Goal: Entertainment & Leisure: Browse casually

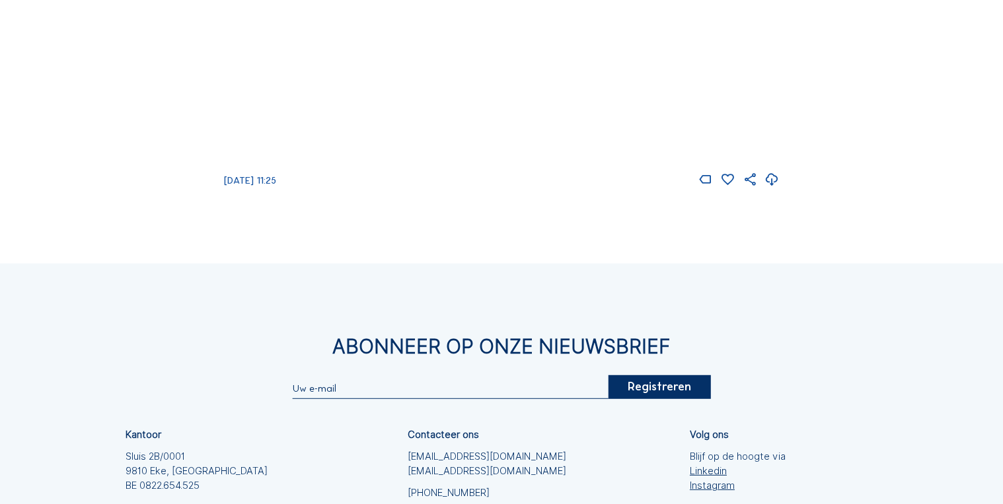
scroll to position [1374, 0]
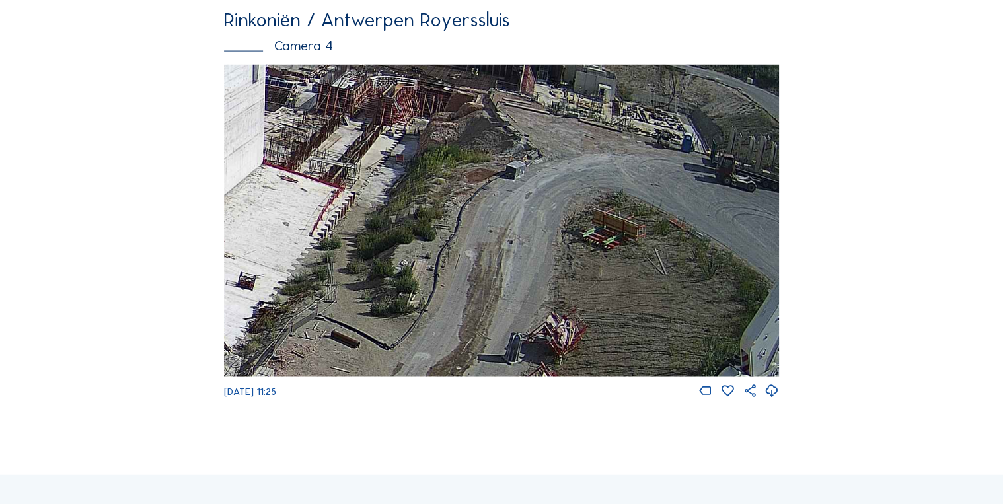
drag, startPoint x: 641, startPoint y: 215, endPoint x: 279, endPoint y: -19, distance: 431.1
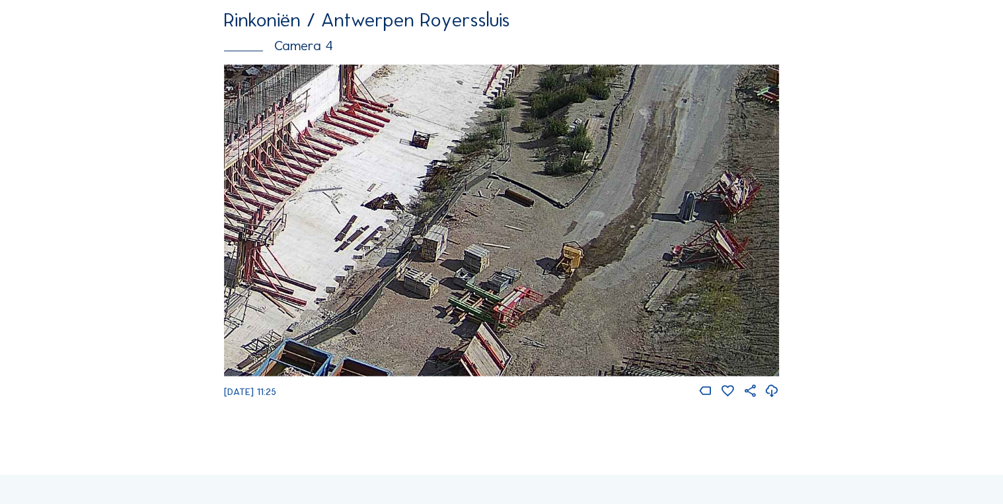
drag, startPoint x: 351, startPoint y: 180, endPoint x: 503, endPoint y: 134, distance: 158.7
click at [503, 134] on img at bounding box center [501, 221] width 554 height 312
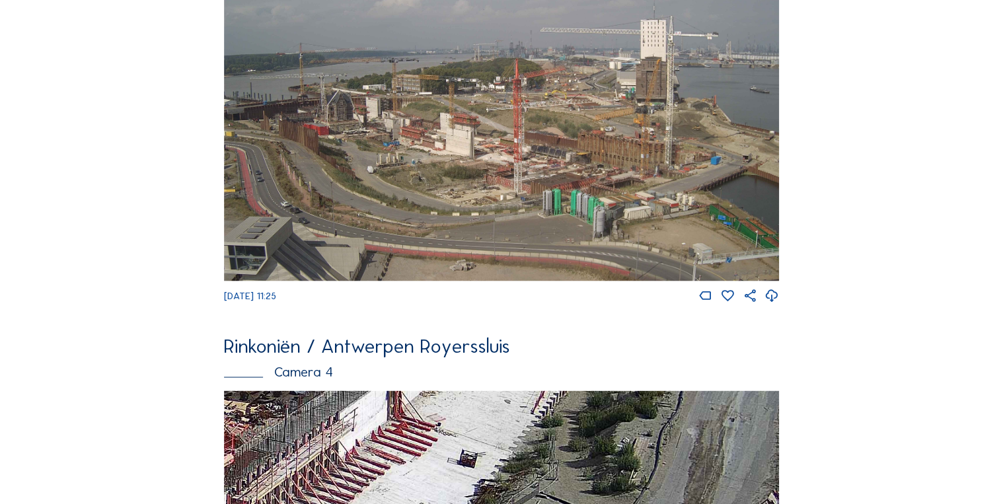
scroll to position [1004, 0]
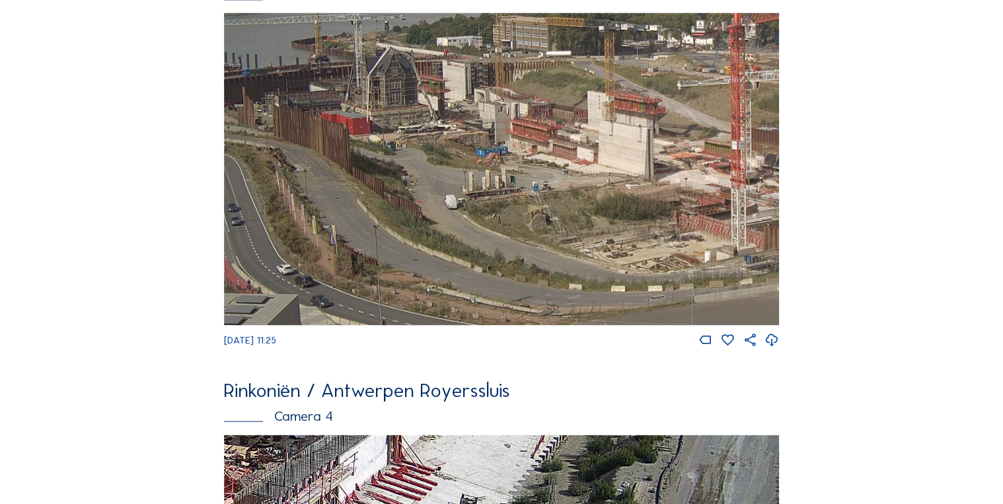
drag, startPoint x: 555, startPoint y: 239, endPoint x: 748, endPoint y: 164, distance: 207.1
click at [778, 172] on img at bounding box center [501, 169] width 554 height 312
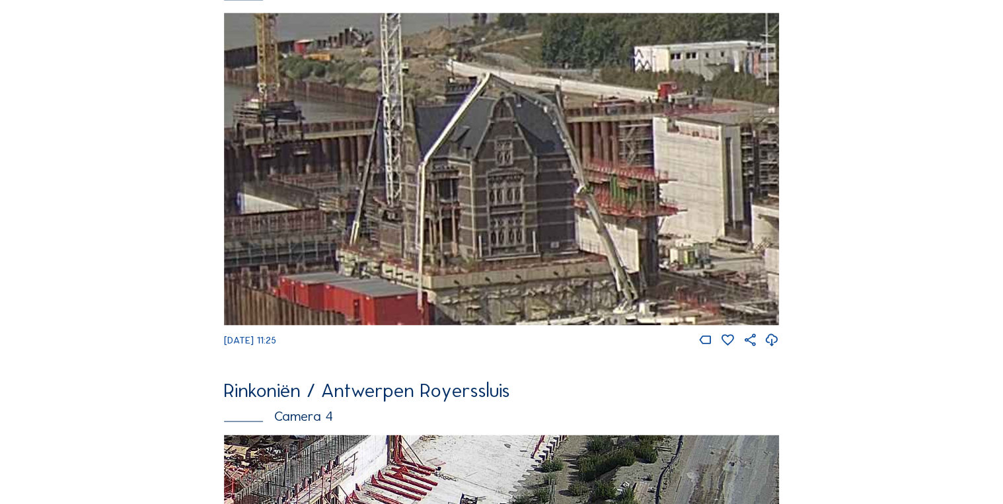
drag, startPoint x: 459, startPoint y: 147, endPoint x: 521, endPoint y: 265, distance: 133.6
click at [521, 265] on img at bounding box center [501, 169] width 554 height 312
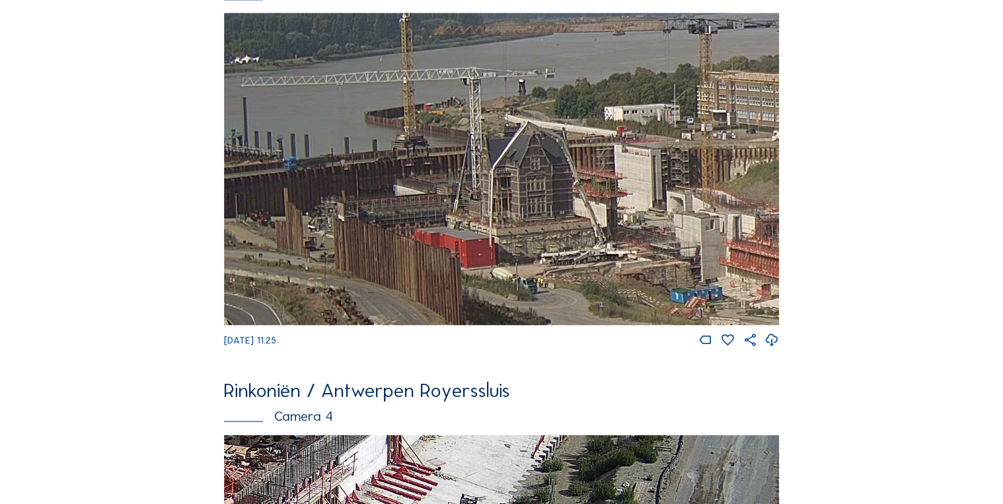
drag, startPoint x: 646, startPoint y: 217, endPoint x: 678, endPoint y: 219, distance: 32.4
click at [678, 219] on img at bounding box center [501, 169] width 554 height 312
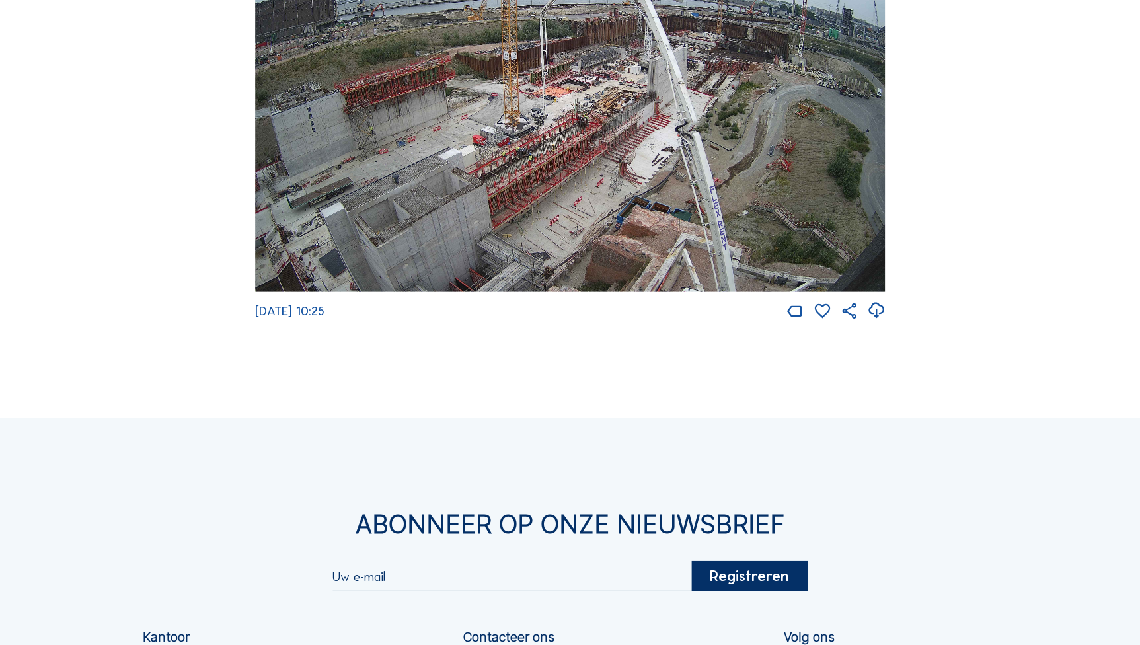
scroll to position [1762, 0]
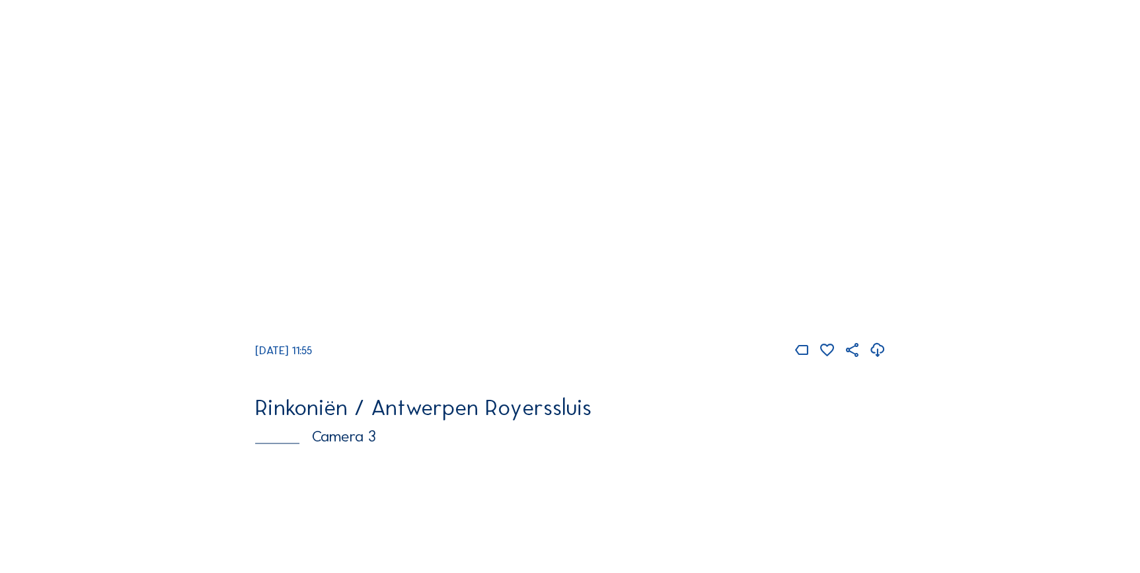
scroll to position [720, 0]
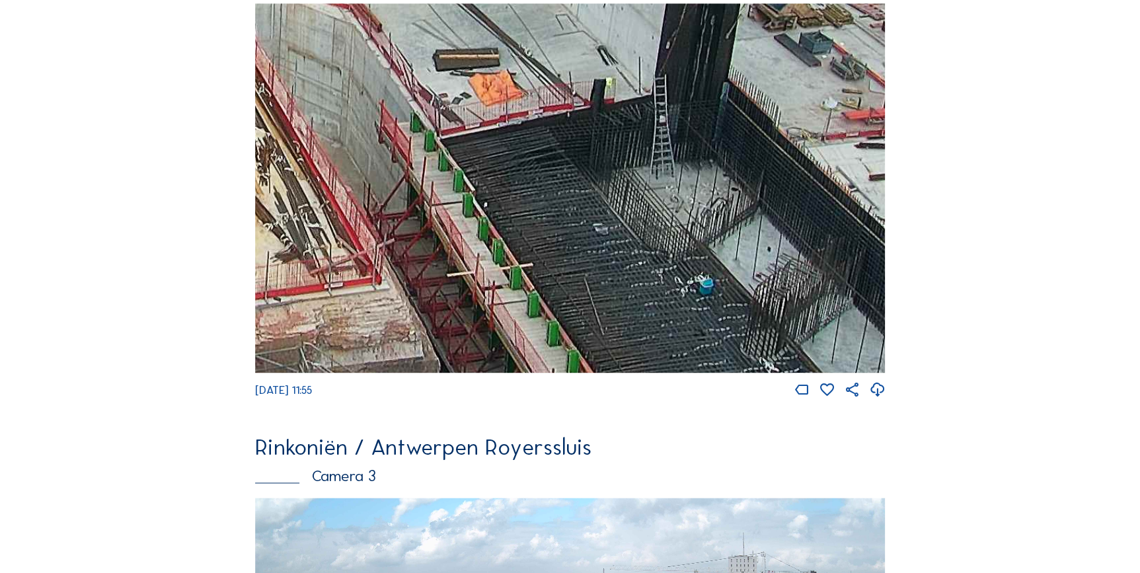
drag, startPoint x: 714, startPoint y: 178, endPoint x: 691, endPoint y: 161, distance: 28.8
click at [693, 164] on img at bounding box center [570, 187] width 630 height 369
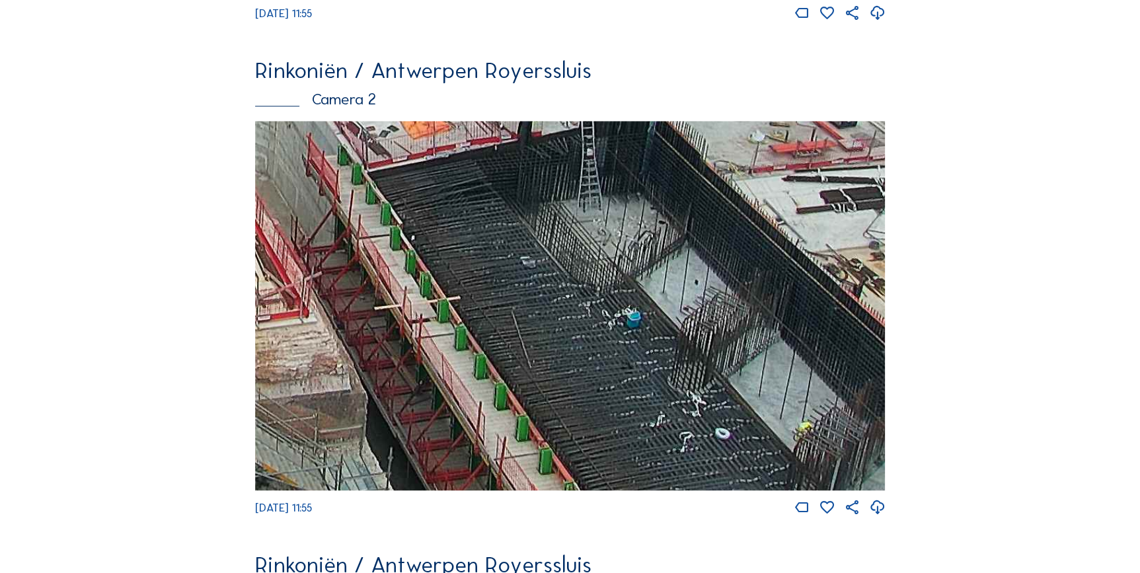
drag, startPoint x: 658, startPoint y: 167, endPoint x: 564, endPoint y: 132, distance: 99.9
click at [567, 133] on img at bounding box center [570, 305] width 630 height 369
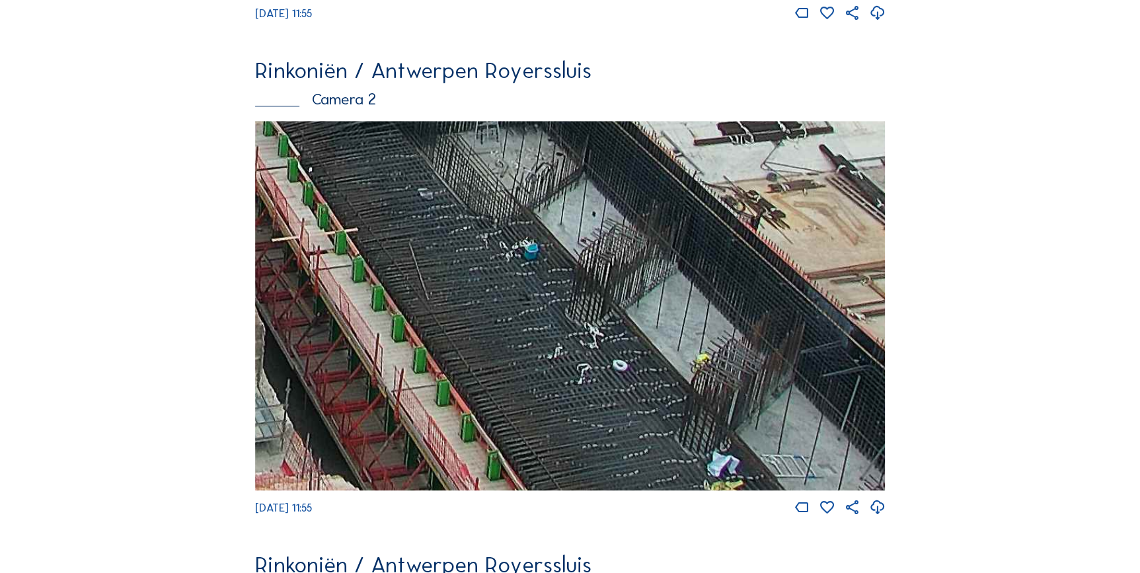
drag, startPoint x: 614, startPoint y: 348, endPoint x: 529, endPoint y: 271, distance: 114.6
click at [529, 271] on img at bounding box center [570, 305] width 630 height 369
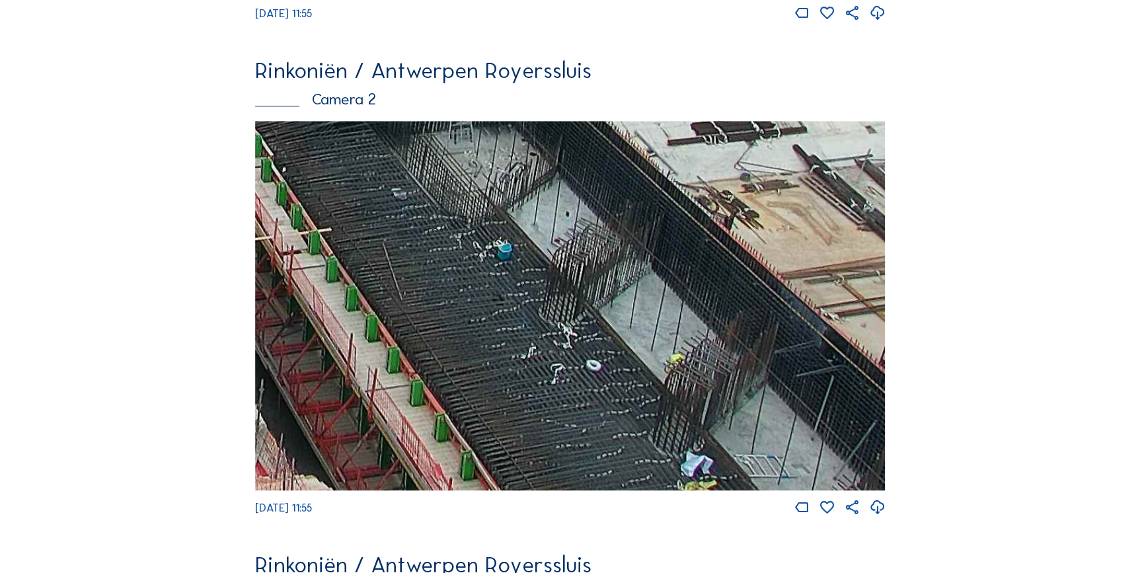
drag, startPoint x: 587, startPoint y: 276, endPoint x: 529, endPoint y: 202, distance: 94.1
click at [529, 202] on img at bounding box center [570, 305] width 630 height 369
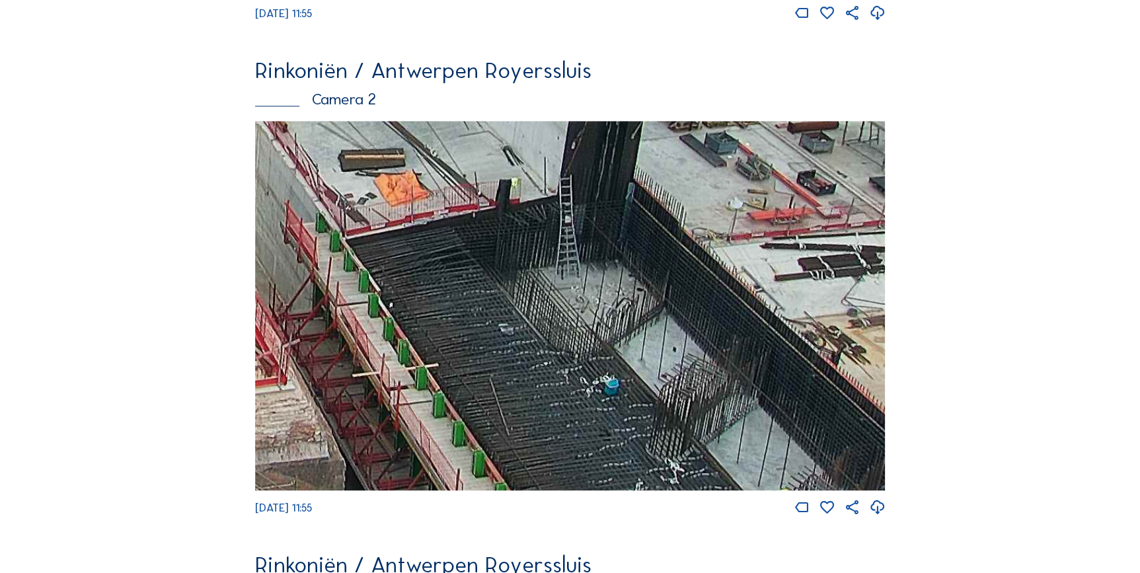
drag, startPoint x: 519, startPoint y: 218, endPoint x: 597, endPoint y: 282, distance: 100.5
click at [597, 282] on img at bounding box center [570, 305] width 630 height 369
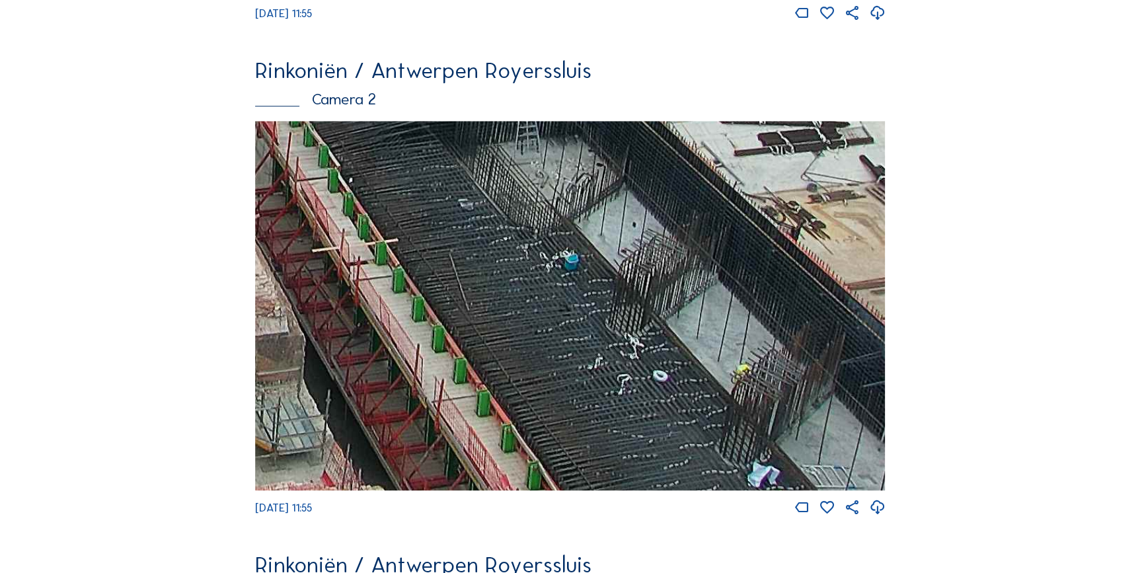
drag, startPoint x: 609, startPoint y: 280, endPoint x: 619, endPoint y: 259, distance: 23.6
click at [617, 262] on img at bounding box center [570, 305] width 630 height 369
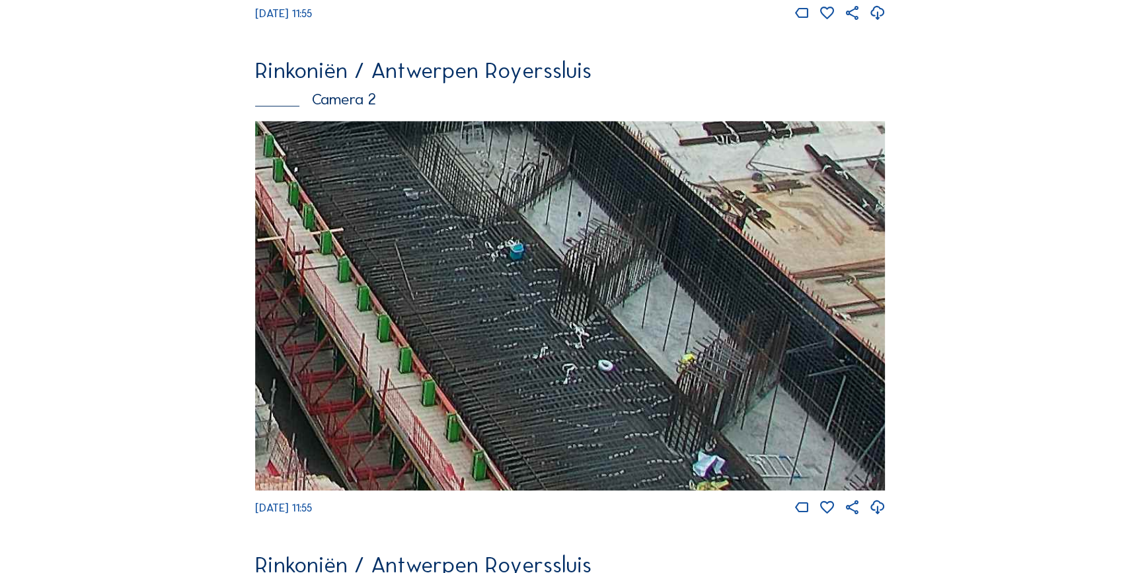
drag, startPoint x: 746, startPoint y: 276, endPoint x: 693, endPoint y: 169, distance: 119.7
click at [696, 178] on img at bounding box center [570, 305] width 630 height 369
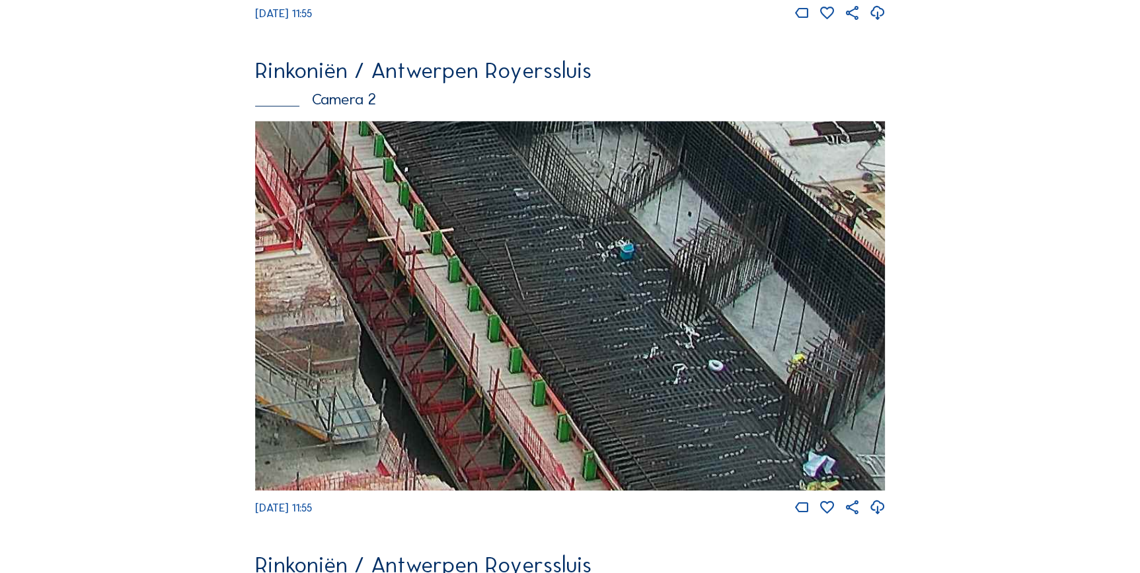
drag, startPoint x: 576, startPoint y: 318, endPoint x: 695, endPoint y: 283, distance: 123.2
click at [695, 283] on img at bounding box center [570, 305] width 630 height 369
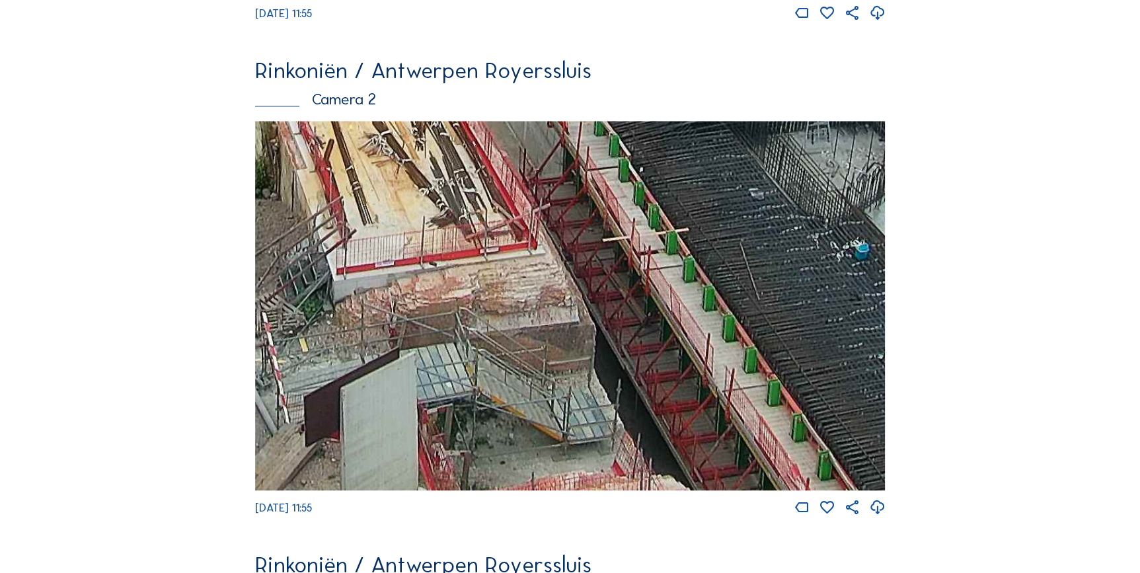
drag, startPoint x: 648, startPoint y: 346, endPoint x: 884, endPoint y: 309, distance: 238.2
click at [884, 309] on img at bounding box center [570, 305] width 630 height 369
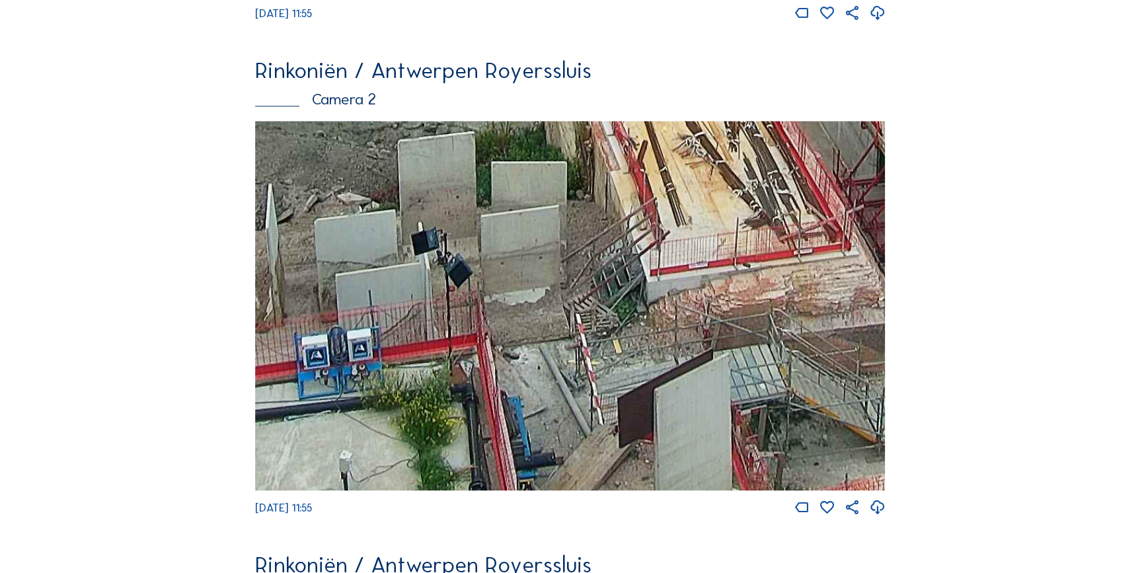
drag, startPoint x: 694, startPoint y: 339, endPoint x: 973, endPoint y: 161, distance: 330.7
click at [973, 161] on div "Feed Fotoshow Kaart Zoeken Volledig scherm Rinkoniën / Antwerpen Royerssluis Ca…" at bounding box center [570, 507] width 855 height 1936
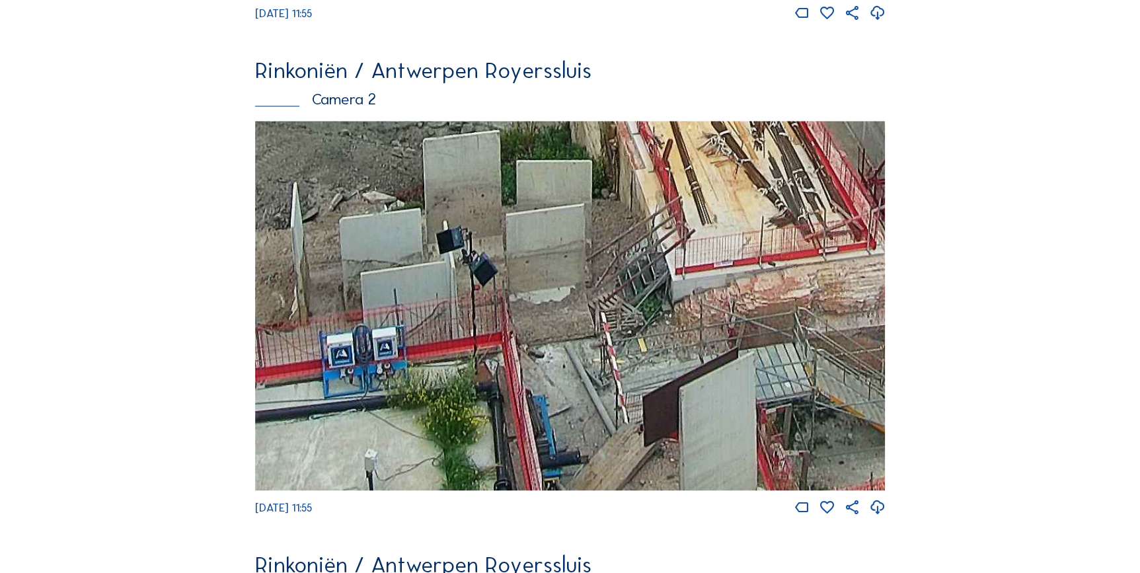
drag, startPoint x: 732, startPoint y: 258, endPoint x: 744, endPoint y: 112, distance: 147.2
click at [744, 112] on div "Rinkoniën / Antwerpen Royerssluis Camera 2 Mo 18 Aug 2025 11:55" at bounding box center [570, 287] width 630 height 457
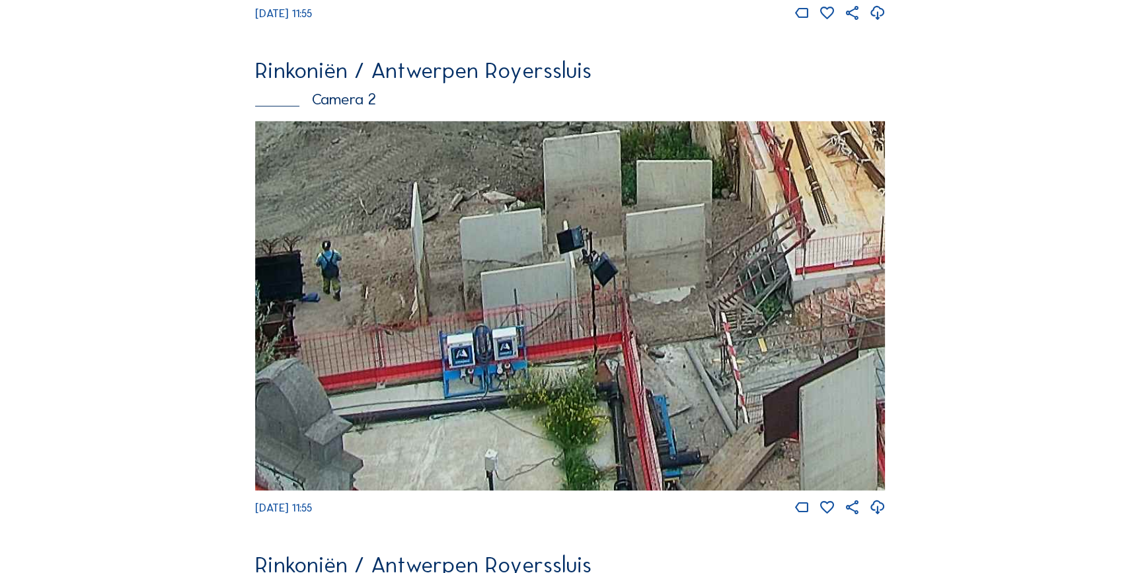
drag, startPoint x: 691, startPoint y: 208, endPoint x: 671, endPoint y: 119, distance: 91.2
click at [671, 119] on div "Rinkoniën / Antwerpen Royerssluis Camera 2 Mo 18 Aug 2025 11:55" at bounding box center [570, 287] width 630 height 457
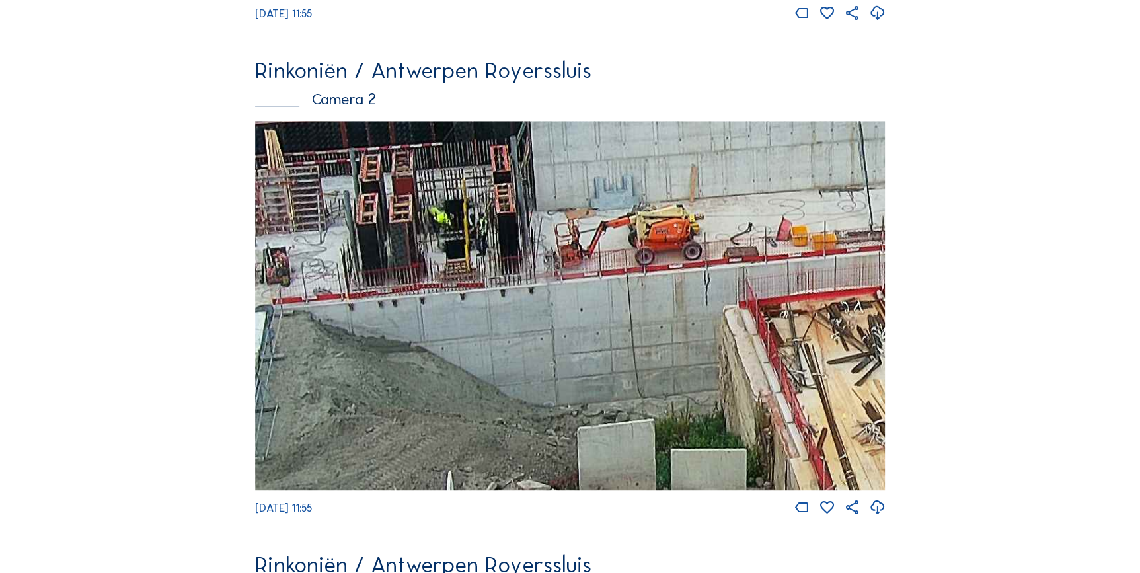
drag, startPoint x: 758, startPoint y: 278, endPoint x: 913, endPoint y: 463, distance: 241.6
click at [913, 463] on div "Feed Fotoshow Kaart Zoeken Volledig scherm Rinkoniën / Antwerpen Royerssluis Ca…" at bounding box center [570, 507] width 855 height 1936
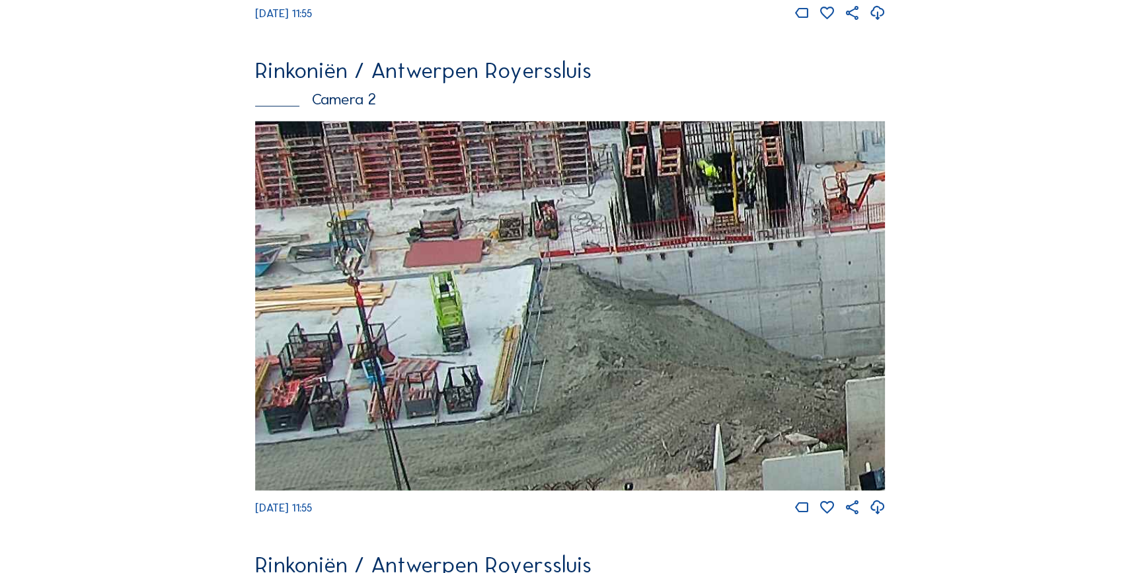
drag, startPoint x: 574, startPoint y: 387, endPoint x: 1007, endPoint y: 389, distance: 433.5
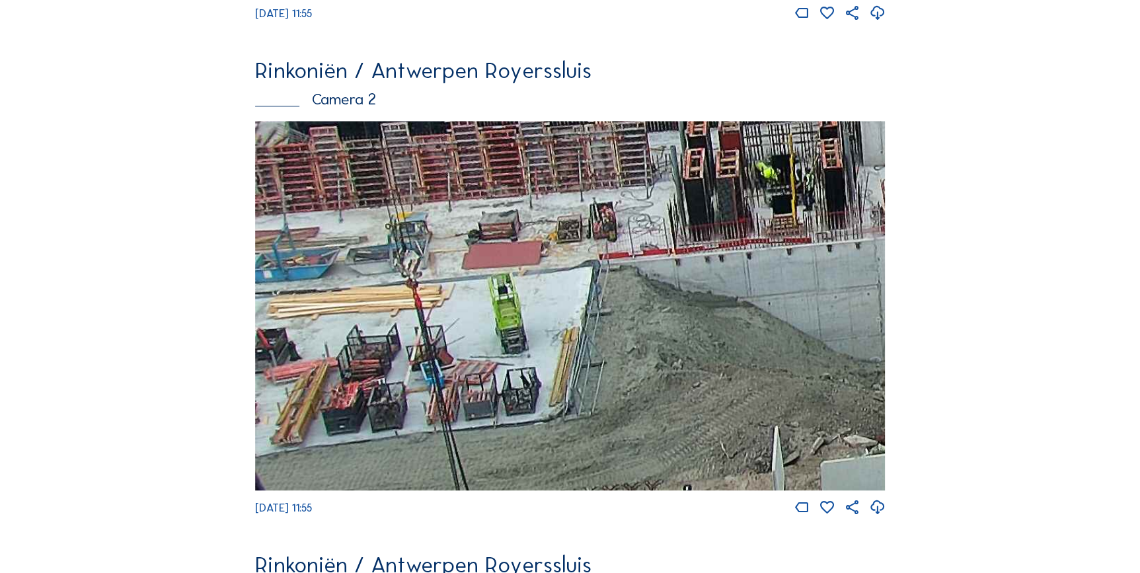
drag, startPoint x: 588, startPoint y: 352, endPoint x: 669, endPoint y: 344, distance: 81.1
click at [669, 344] on img at bounding box center [570, 305] width 630 height 369
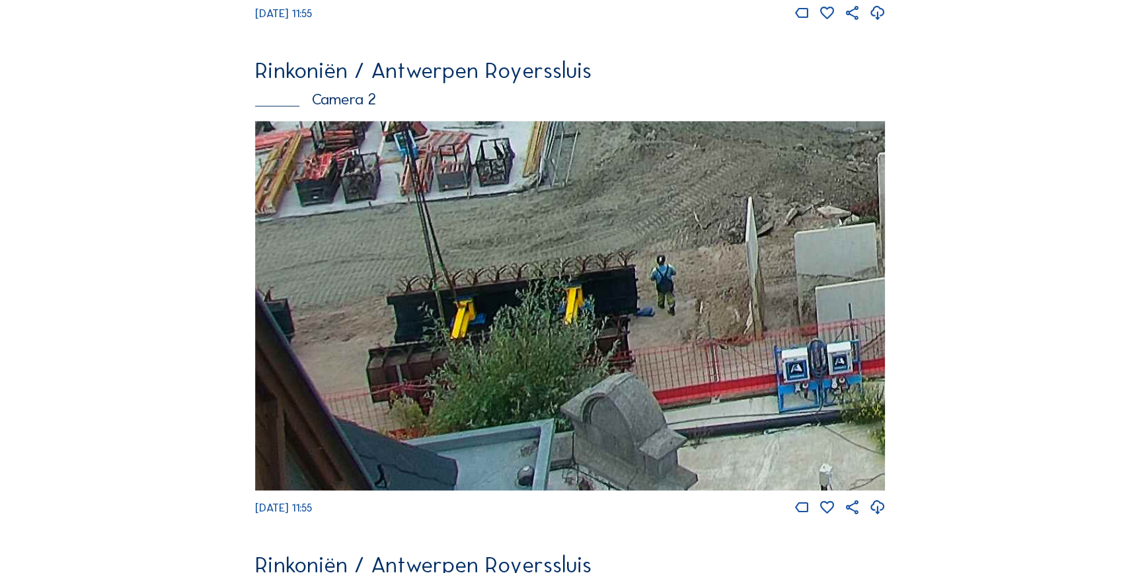
drag, startPoint x: 693, startPoint y: 367, endPoint x: 667, endPoint y: 145, distance: 223.4
click at [667, 145] on img at bounding box center [570, 305] width 630 height 369
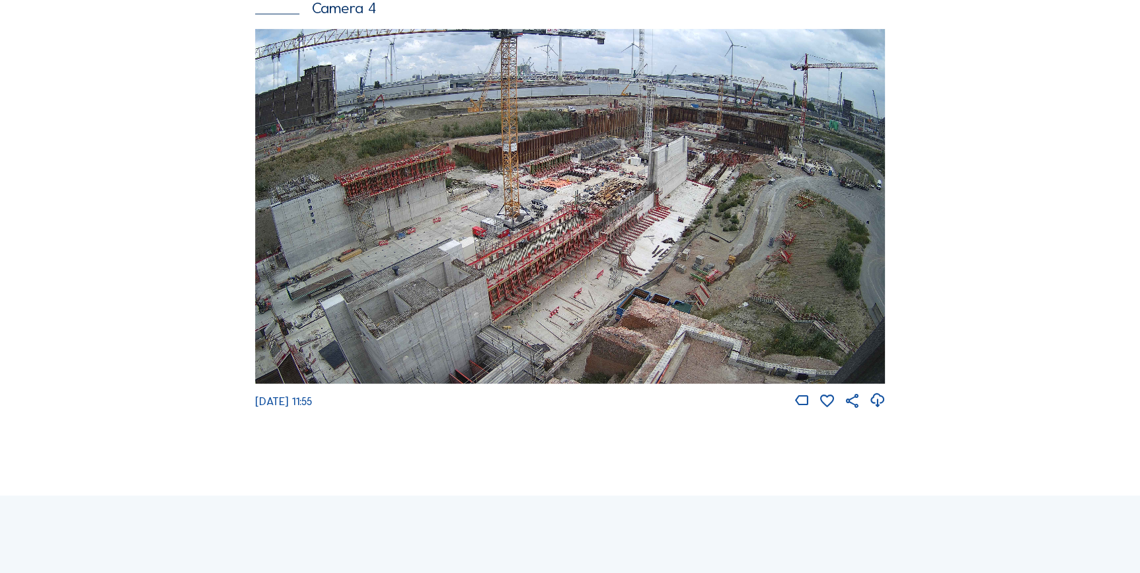
scroll to position [1577, 0]
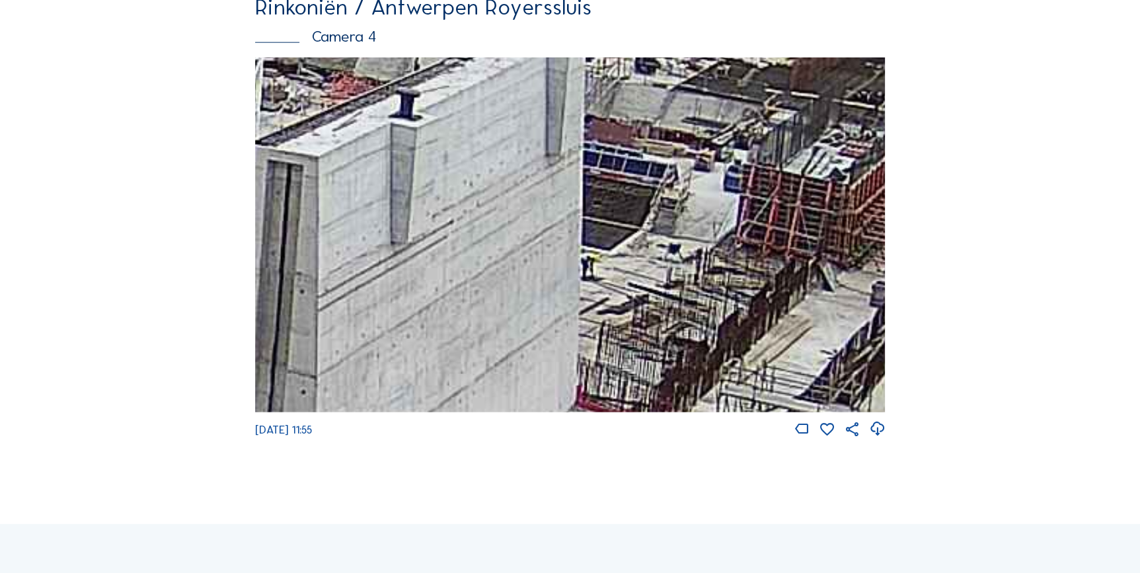
drag, startPoint x: 740, startPoint y: 235, endPoint x: 839, endPoint y: 240, distance: 98.6
click at [839, 240] on img at bounding box center [570, 234] width 630 height 355
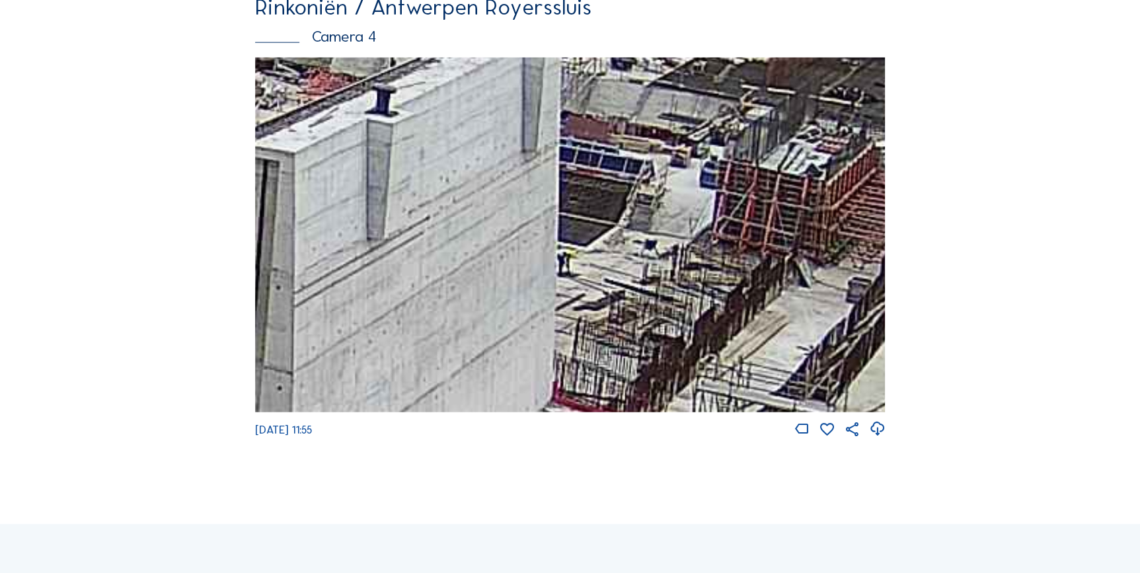
drag, startPoint x: 784, startPoint y: 297, endPoint x: 1148, endPoint y: 330, distance: 364.9
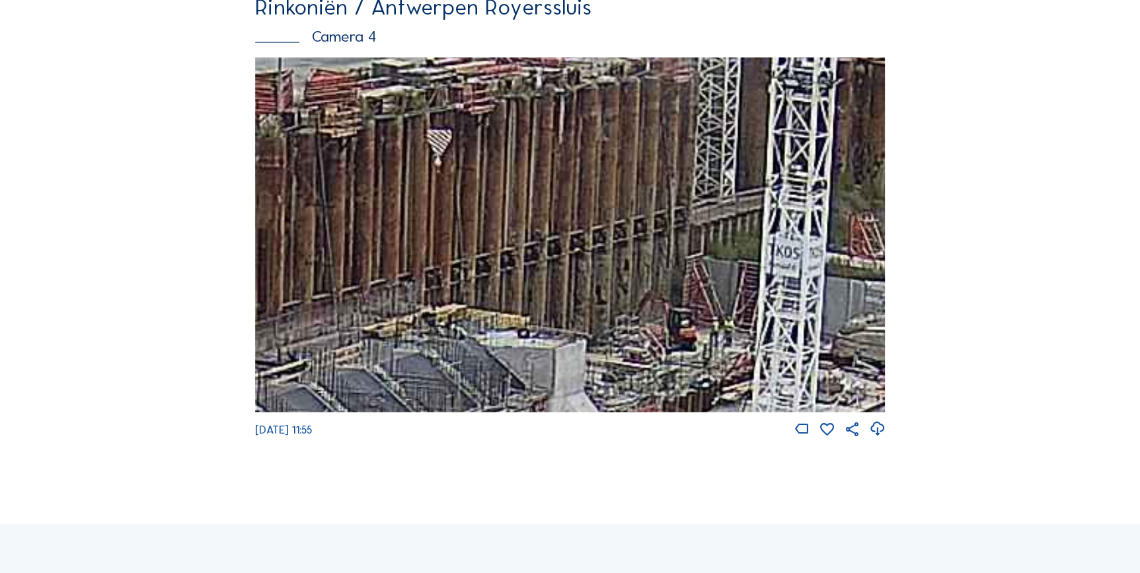
drag, startPoint x: 516, startPoint y: 206, endPoint x: 583, endPoint y: 396, distance: 201.1
click at [609, 410] on img at bounding box center [570, 234] width 630 height 355
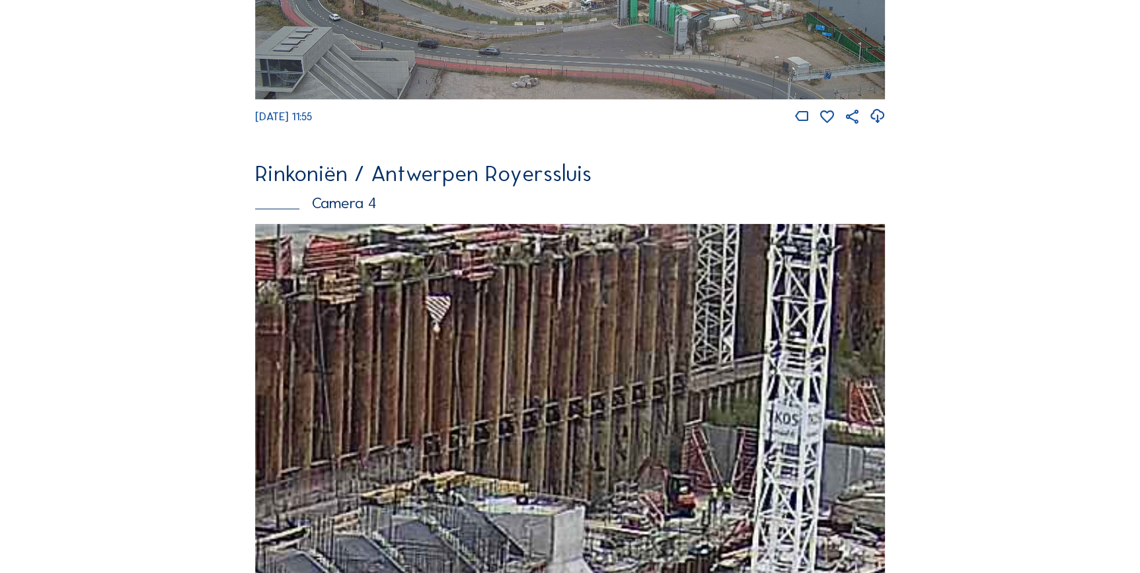
scroll to position [1397, 0]
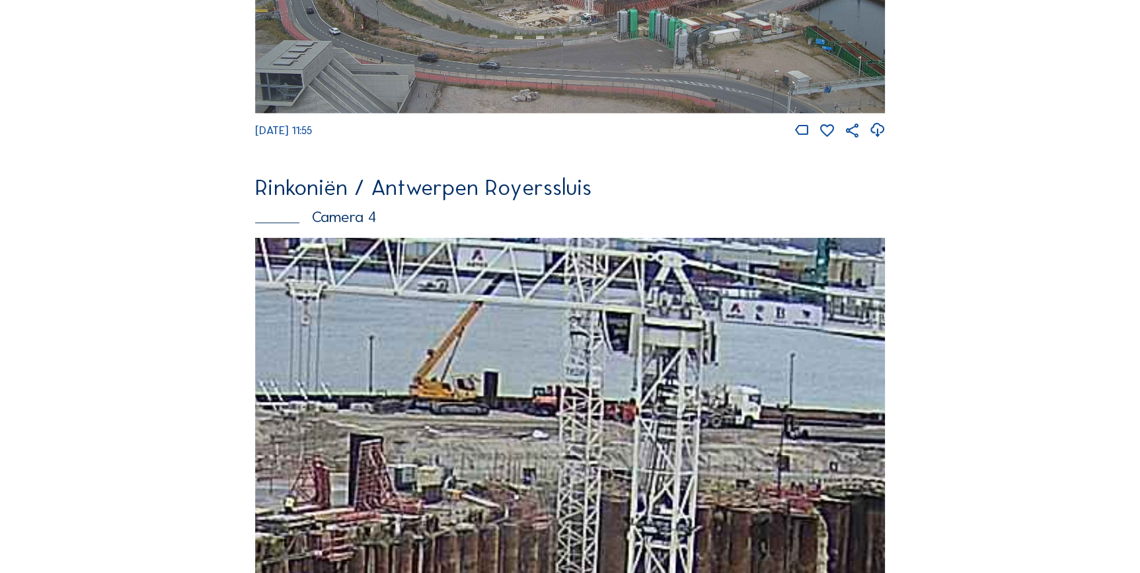
drag, startPoint x: 537, startPoint y: 320, endPoint x: 420, endPoint y: 361, distance: 123.3
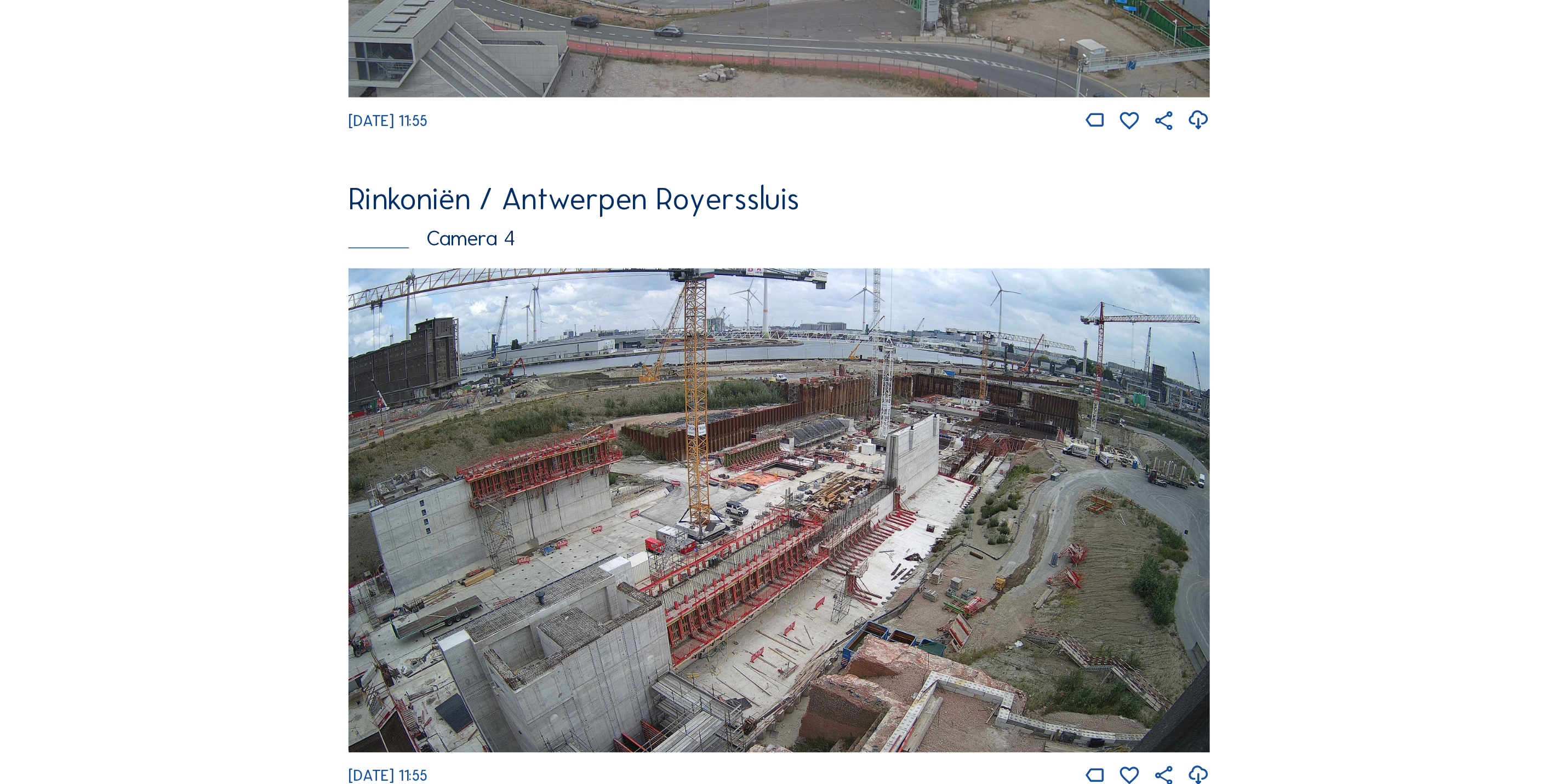
scroll to position [1456, 0]
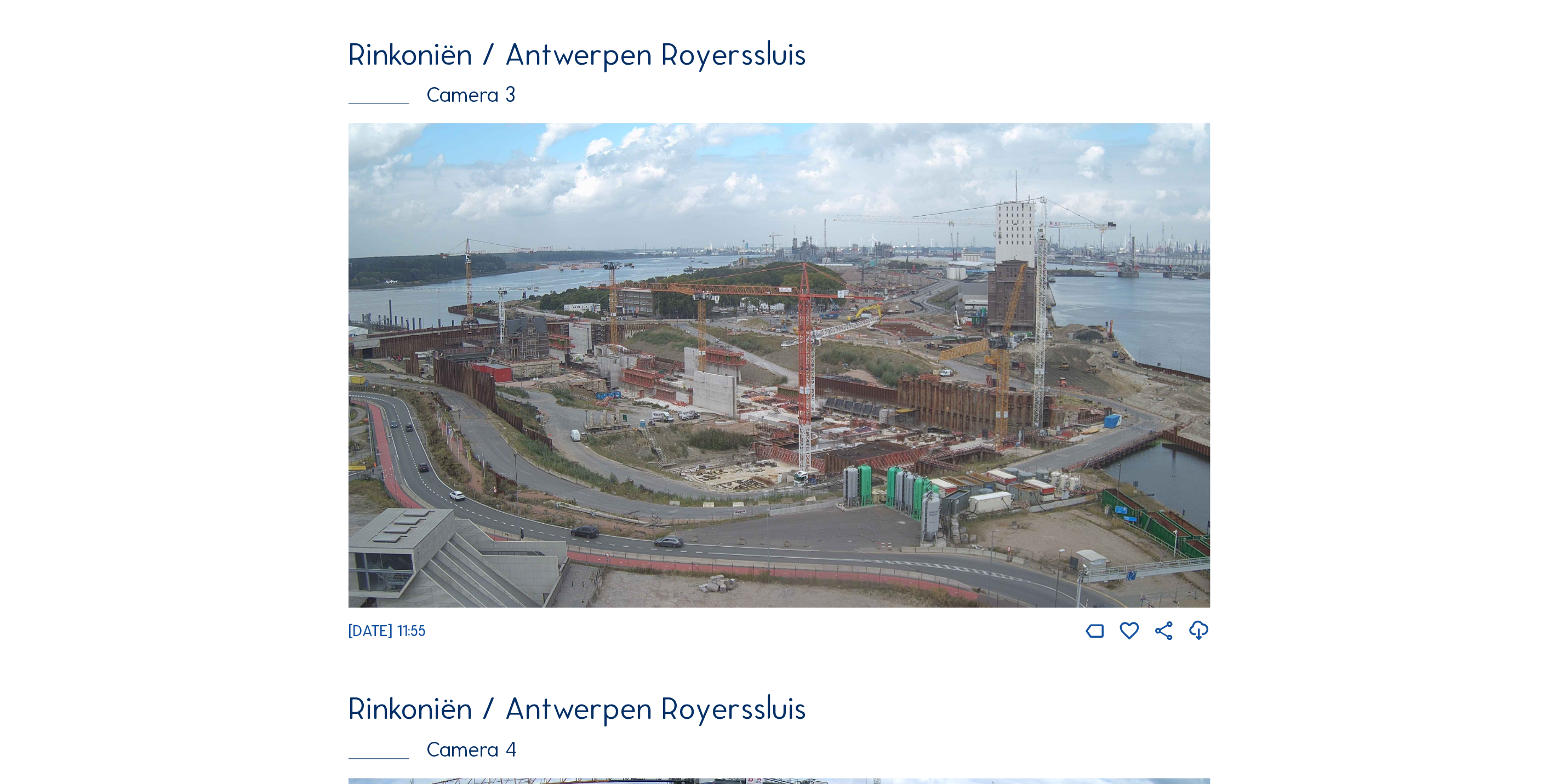
click at [750, 431] on img at bounding box center [779, 365] width 862 height 485
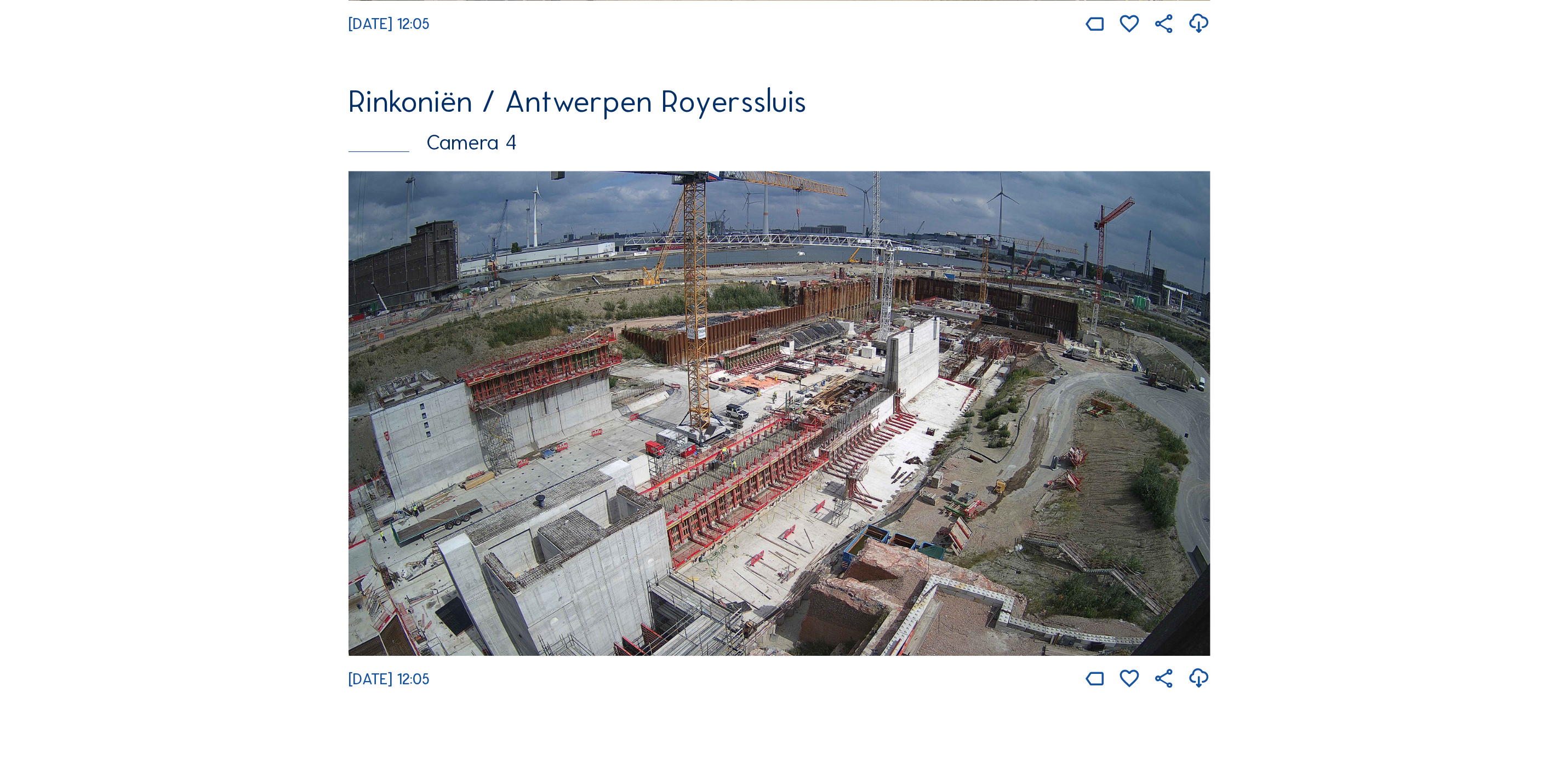
scroll to position [2054, 0]
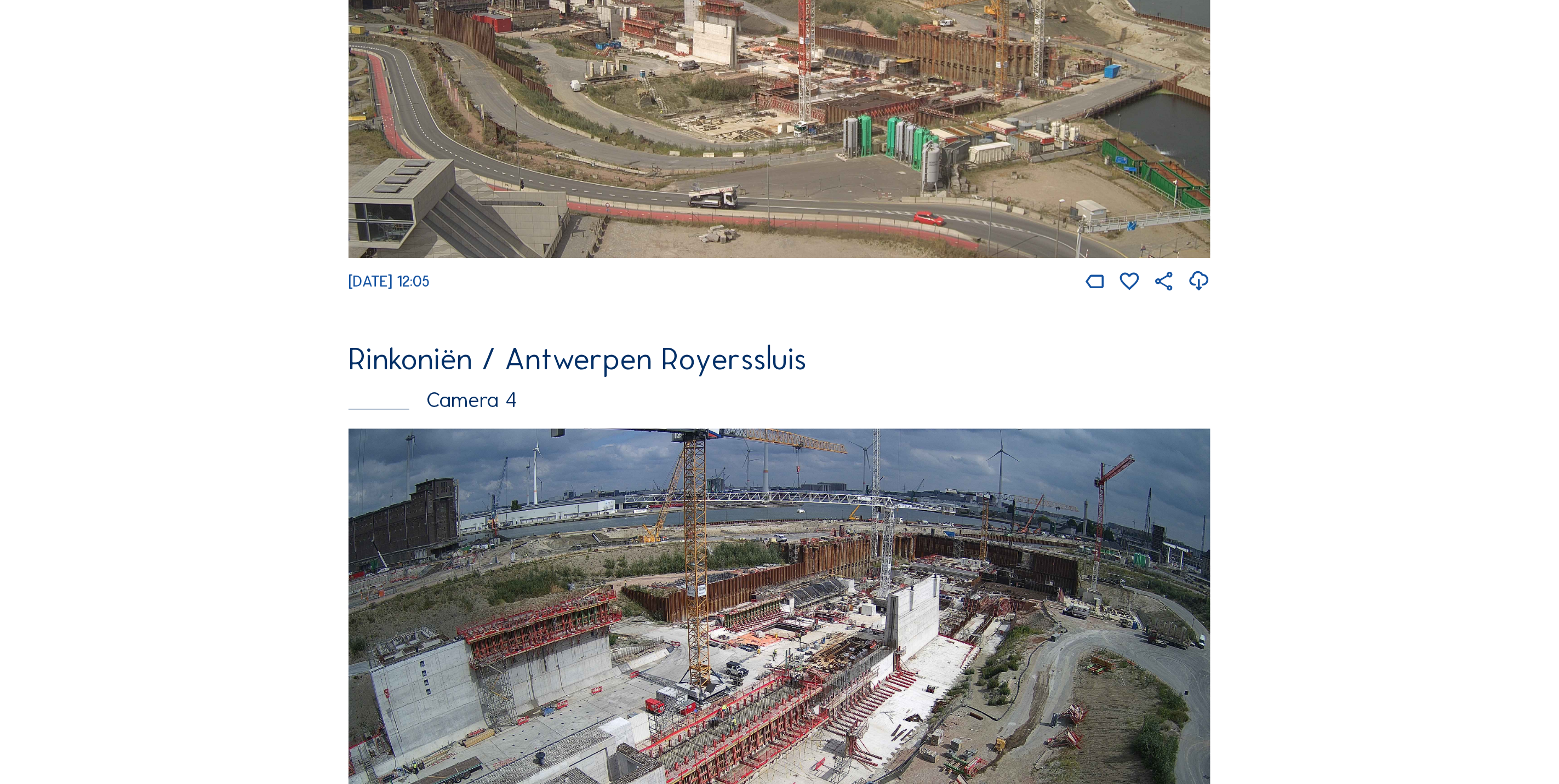
scroll to position [1808, 0]
